Goal: Task Accomplishment & Management: Manage account settings

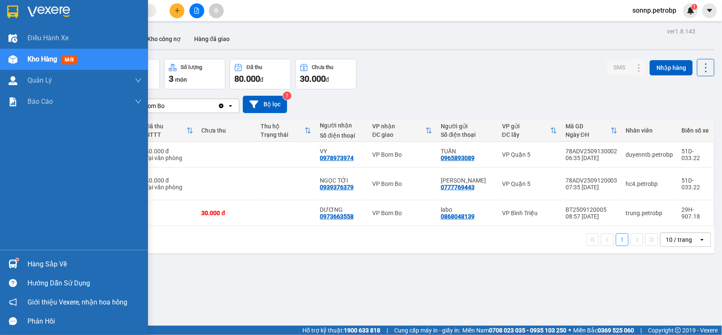
click at [28, 260] on div "Hàng sắp về" at bounding box center [84, 264] width 114 height 13
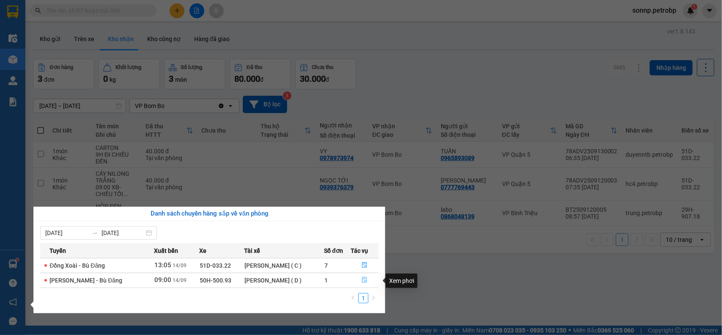
click at [364, 282] on icon "file-done" at bounding box center [365, 280] width 6 height 6
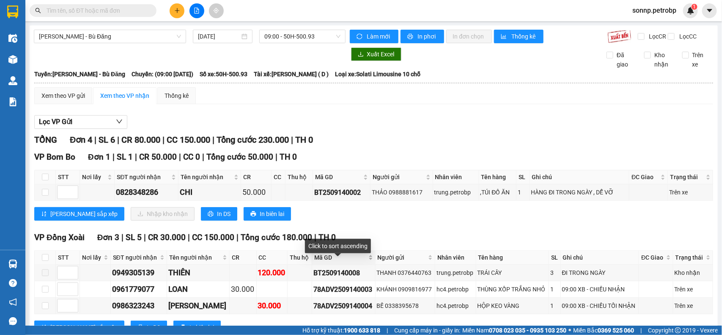
scroll to position [41, 0]
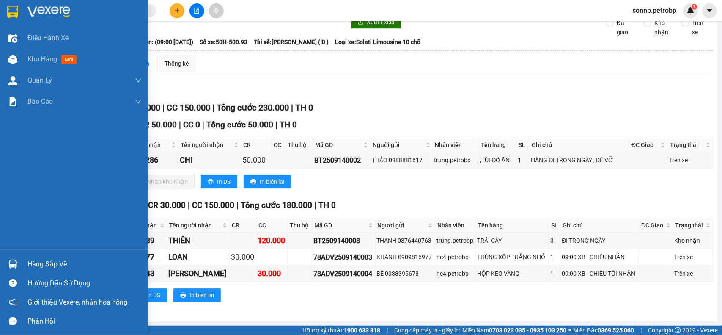
click at [21, 259] on div "Hàng sắp về" at bounding box center [74, 263] width 148 height 19
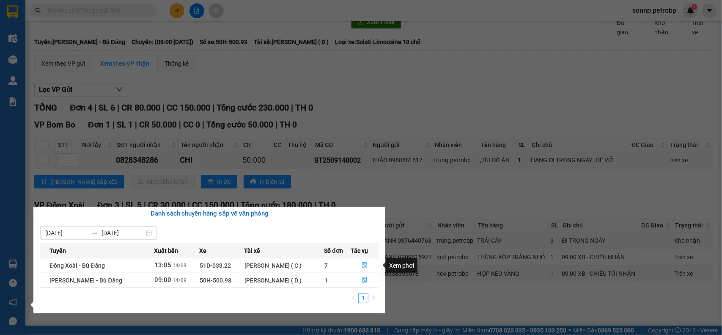
click at [364, 265] on icon "file-done" at bounding box center [365, 265] width 6 height 6
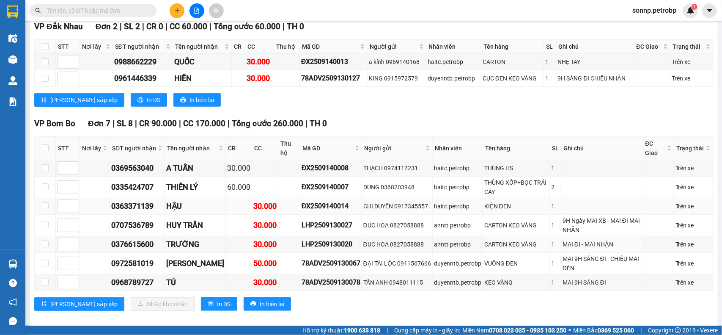
scroll to position [432, 0]
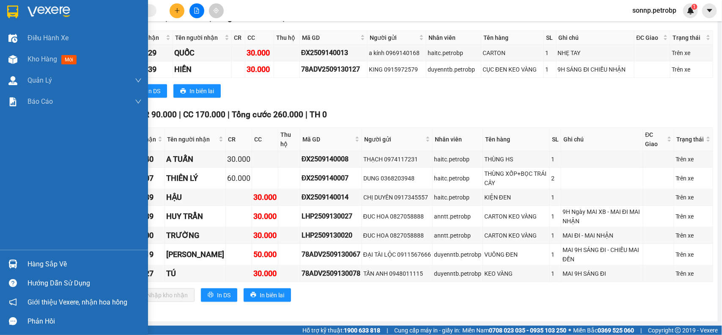
click at [20, 262] on div "Hàng sắp về" at bounding box center [74, 263] width 148 height 19
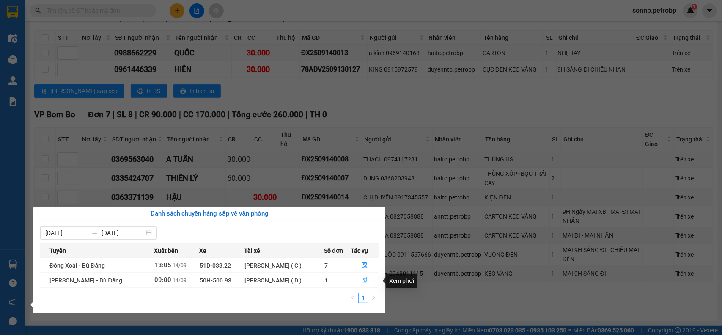
click at [361, 277] on button "button" at bounding box center [364, 280] width 27 height 14
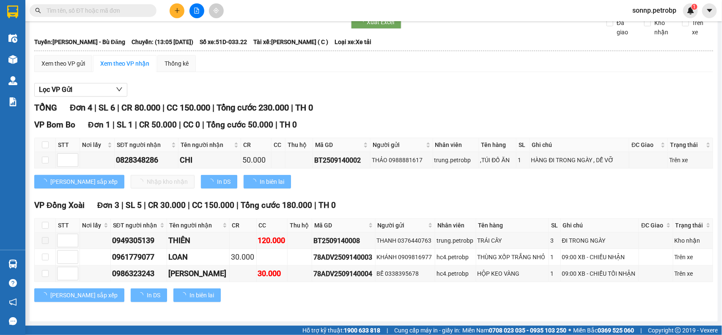
scroll to position [41, 0]
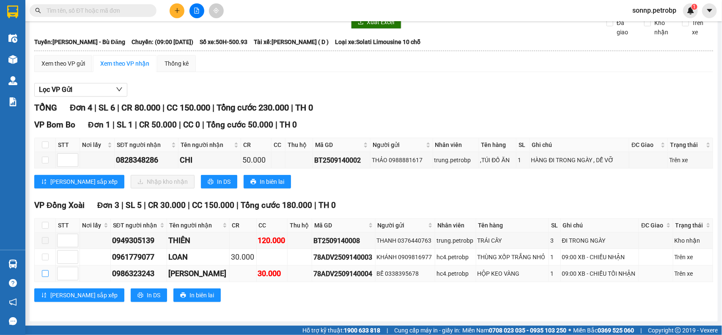
click at [47, 273] on input "checkbox" at bounding box center [45, 273] width 7 height 7
checkbox input "true"
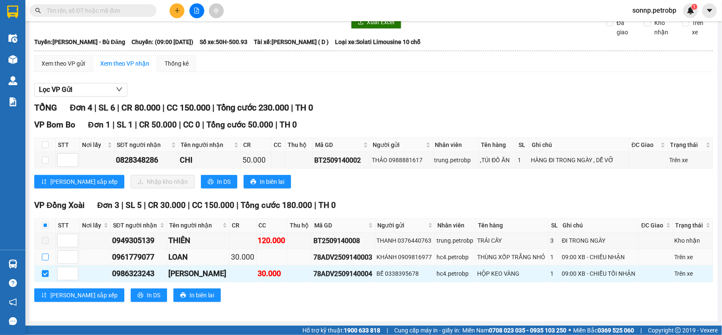
click at [47, 257] on input "checkbox" at bounding box center [45, 256] width 7 height 7
checkbox input "true"
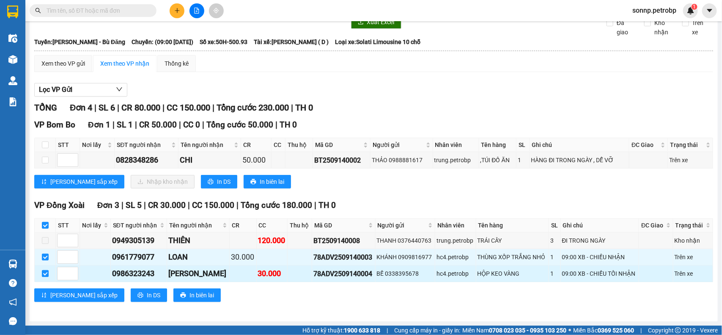
click at [48, 271] on input "checkbox" at bounding box center [45, 273] width 7 height 7
checkbox input "false"
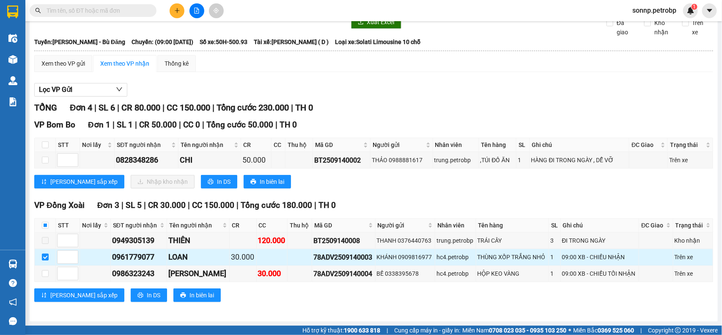
click at [45, 258] on input "checkbox" at bounding box center [45, 256] width 7 height 7
checkbox input "false"
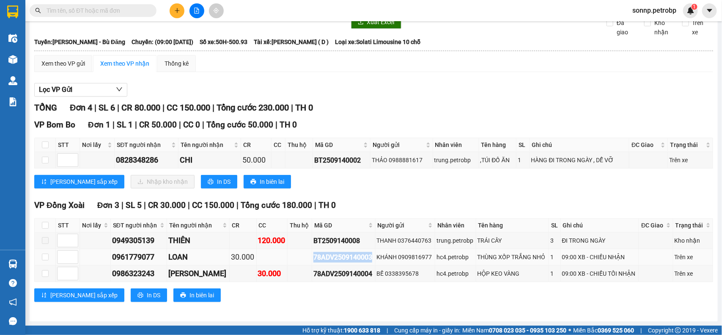
drag, startPoint x: 308, startPoint y: 255, endPoint x: 368, endPoint y: 258, distance: 60.1
click at [368, 258] on div "78ADV2509140003" at bounding box center [343, 257] width 60 height 11
copy div "78ADV2509140003"
drag, startPoint x: 307, startPoint y: 273, endPoint x: 366, endPoint y: 272, distance: 58.4
click at [366, 272] on div "78ADV2509140004" at bounding box center [343, 273] width 60 height 11
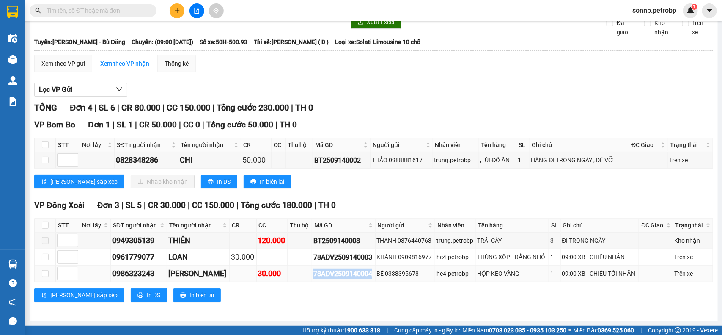
copy div "78ADV2509140004"
click at [296, 295] on div "[PERSON_NAME] sắp xếp In DS In biên lai" at bounding box center [373, 295] width 679 height 14
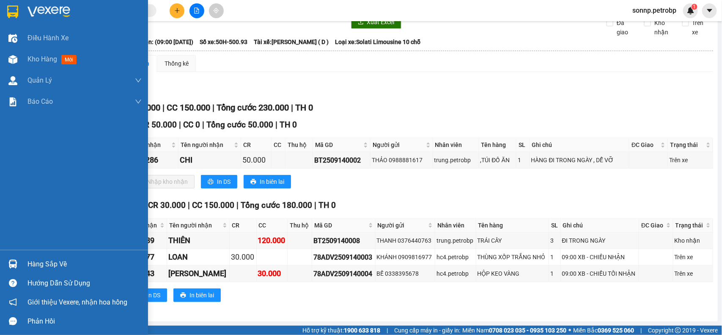
click at [18, 263] on div at bounding box center [12, 263] width 15 height 15
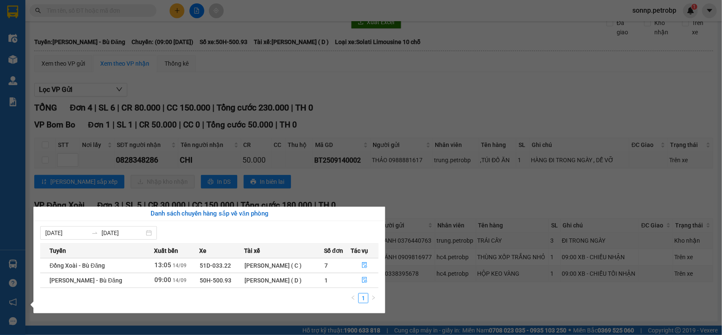
click at [422, 297] on section "Kết quả tìm kiếm ( 0 ) Bộ lọc No Data sonnp.petrobp 1 Điều hành xe Kho hàng mới…" at bounding box center [361, 167] width 722 height 335
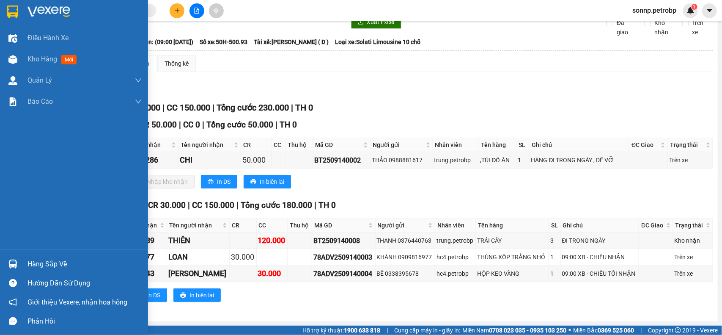
click at [11, 256] on div "Hàng sắp về" at bounding box center [74, 263] width 148 height 19
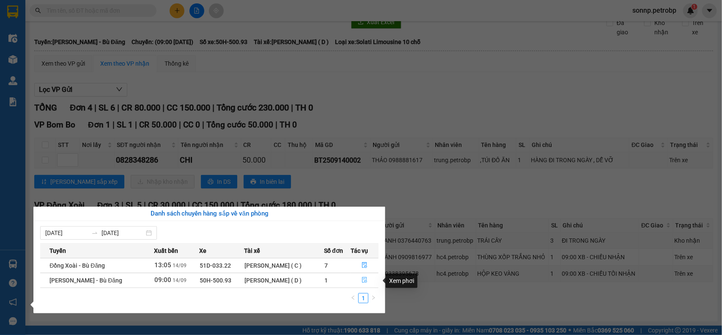
click at [364, 279] on icon "file-done" at bounding box center [365, 280] width 6 height 6
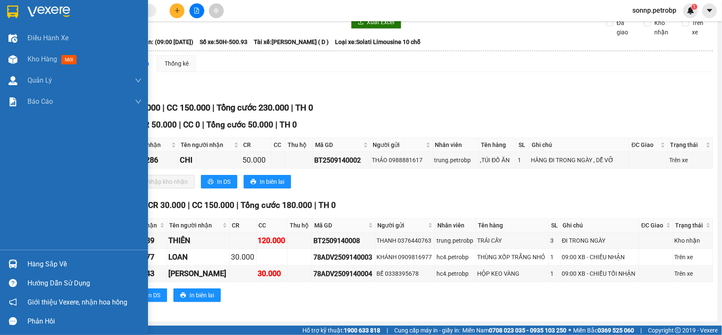
click at [18, 259] on div at bounding box center [12, 263] width 15 height 15
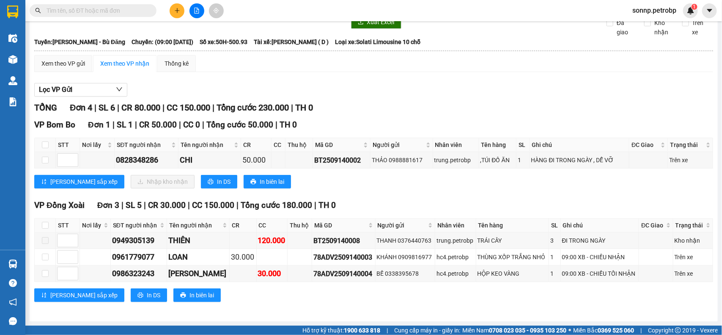
click at [500, 309] on section "Kết quả tìm kiếm ( 0 ) Bộ lọc No Data sonnp.petrobp 1 Điều hành xe Kho hàng mới…" at bounding box center [361, 167] width 722 height 335
click at [507, 310] on div "TỔNG Đơn 4 | SL 6 | CR 80.000 | CC 150.000 | Tổng cước 230.000 | TH 0 VP [GEOGR…" at bounding box center [373, 206] width 679 height 211
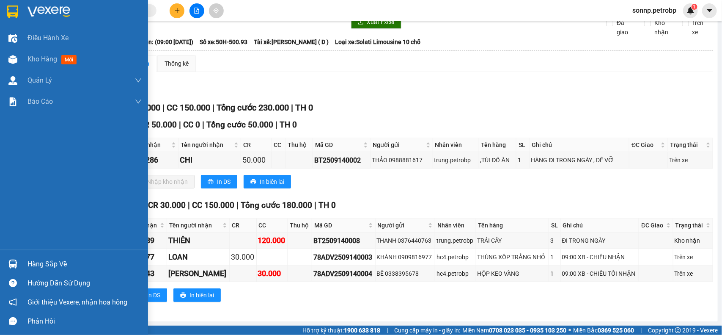
click at [20, 261] on div "Hàng sắp về" at bounding box center [74, 263] width 148 height 19
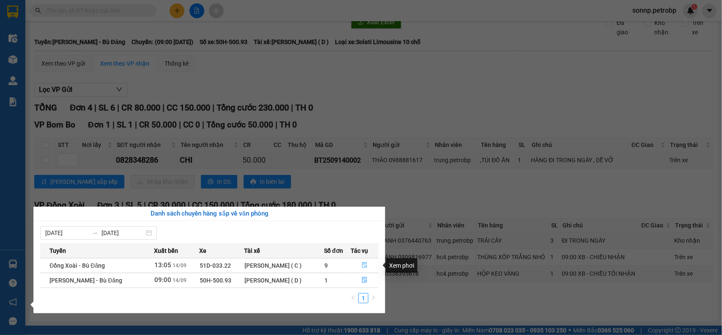
click at [366, 266] on icon "file-done" at bounding box center [365, 265] width 6 height 6
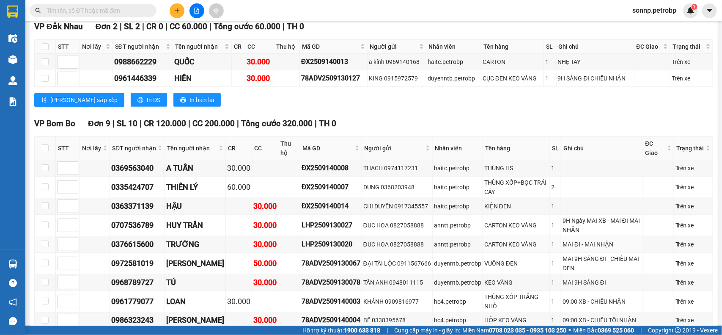
scroll to position [470, 0]
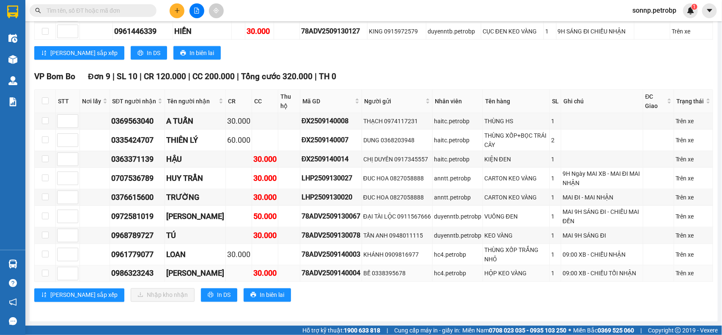
click at [49, 273] on td at bounding box center [45, 273] width 21 height 16
click at [44, 256] on input "checkbox" at bounding box center [45, 253] width 7 height 7
checkbox input "true"
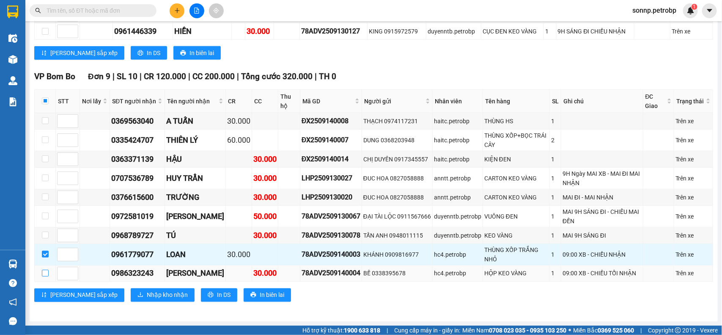
click at [46, 269] on input "checkbox" at bounding box center [45, 272] width 7 height 7
checkbox input "true"
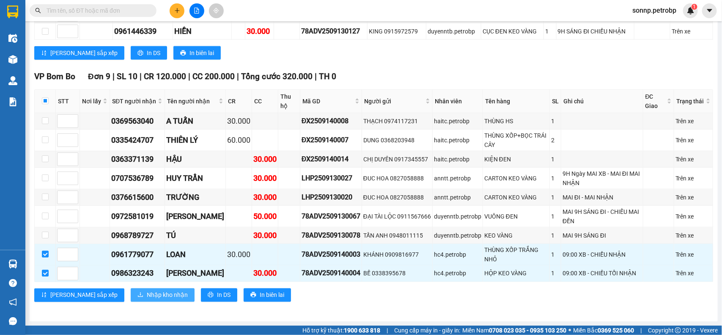
click at [147, 297] on span "Nhập kho nhận" at bounding box center [167, 294] width 41 height 9
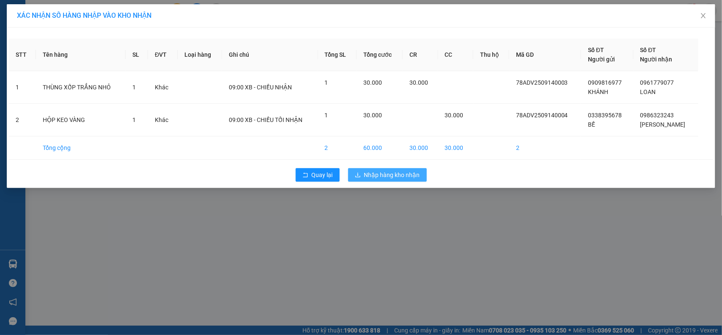
click at [384, 176] on span "Nhập hàng kho nhận" at bounding box center [392, 174] width 56 height 9
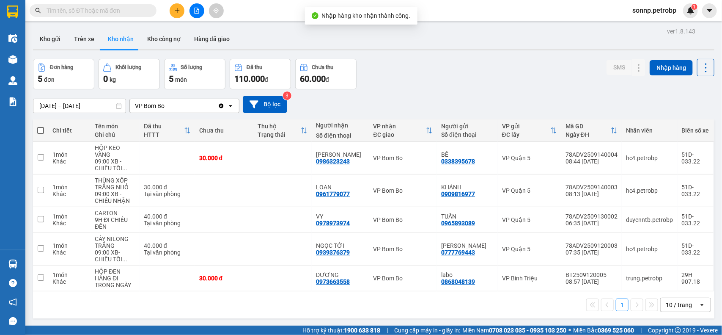
click at [125, 36] on button "Kho nhận" at bounding box center [120, 39] width 39 height 20
drag, startPoint x: 358, startPoint y: 163, endPoint x: 320, endPoint y: 164, distance: 37.6
click at [320, 164] on div "[PERSON_NAME] 0986323243" at bounding box center [340, 158] width 49 height 14
checkbox input "true"
copy div "0986323243"
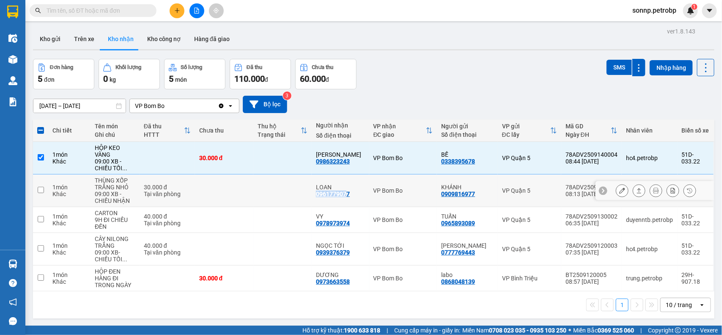
click at [321, 197] on div "0961779077" at bounding box center [333, 193] width 34 height 7
drag, startPoint x: 361, startPoint y: 197, endPoint x: 317, endPoint y: 197, distance: 43.6
click at [317, 197] on td "LOAN 0961779077" at bounding box center [340, 190] width 57 height 33
copy div "0961779077"
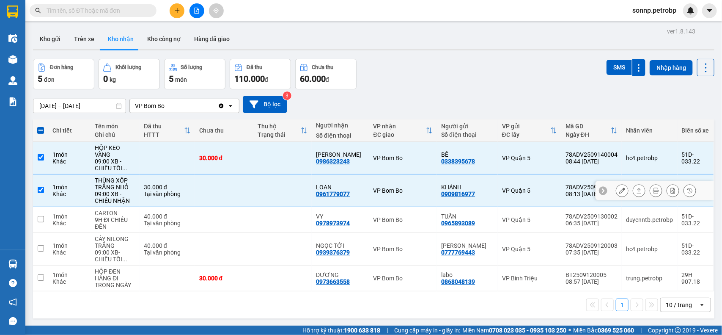
click at [290, 196] on td at bounding box center [282, 190] width 58 height 33
checkbox input "false"
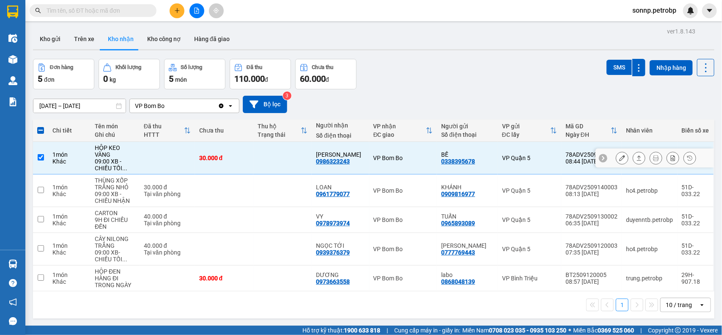
click at [291, 159] on td at bounding box center [282, 158] width 58 height 33
checkbox input "false"
